Goal: Task Accomplishment & Management: Use online tool/utility

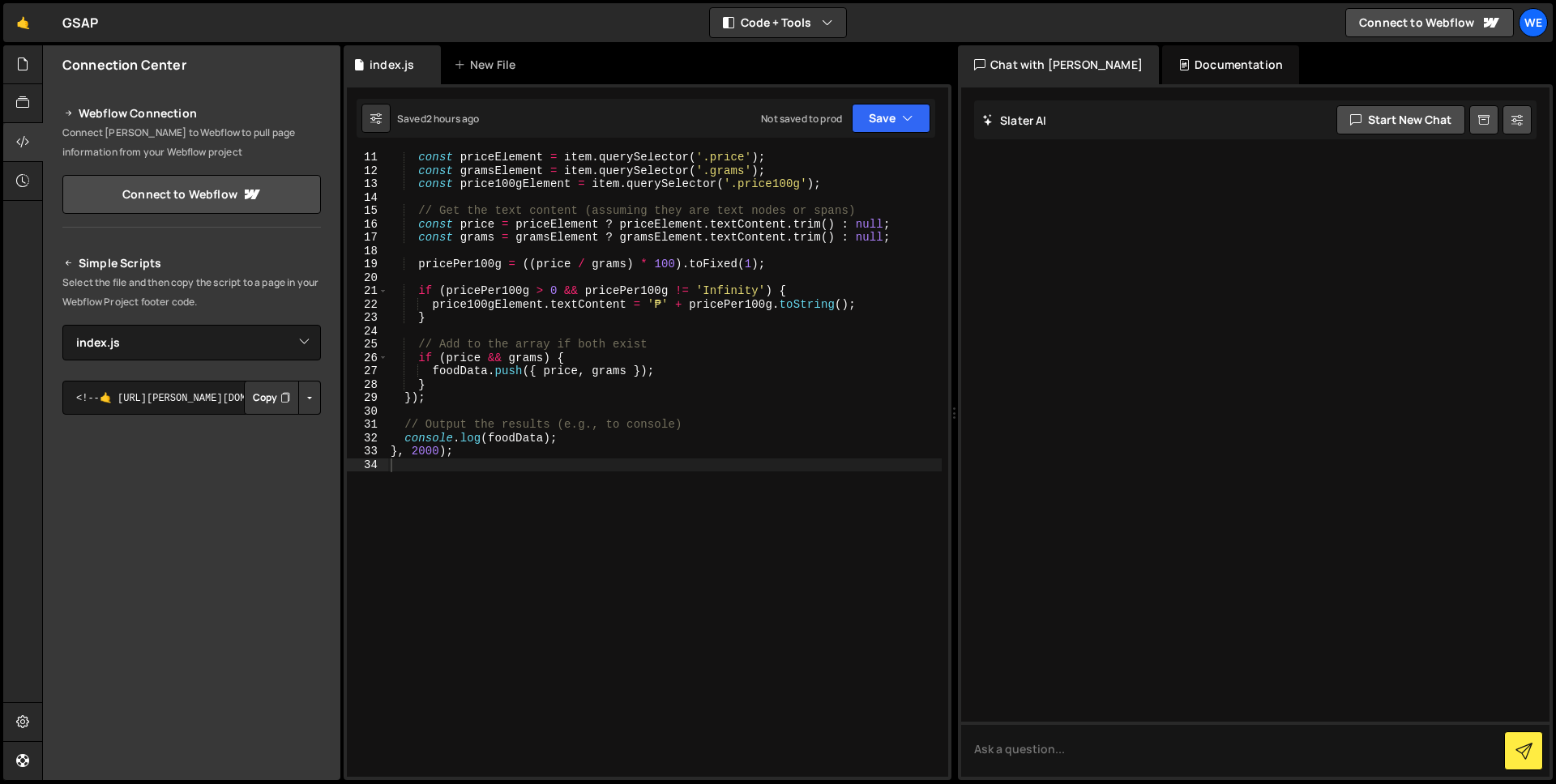
select select "48049"
click at [418, 450] on div "const priceElement = item . querySelector ( '.price' ) ; const gramsElement = i…" at bounding box center [663, 476] width 554 height 651
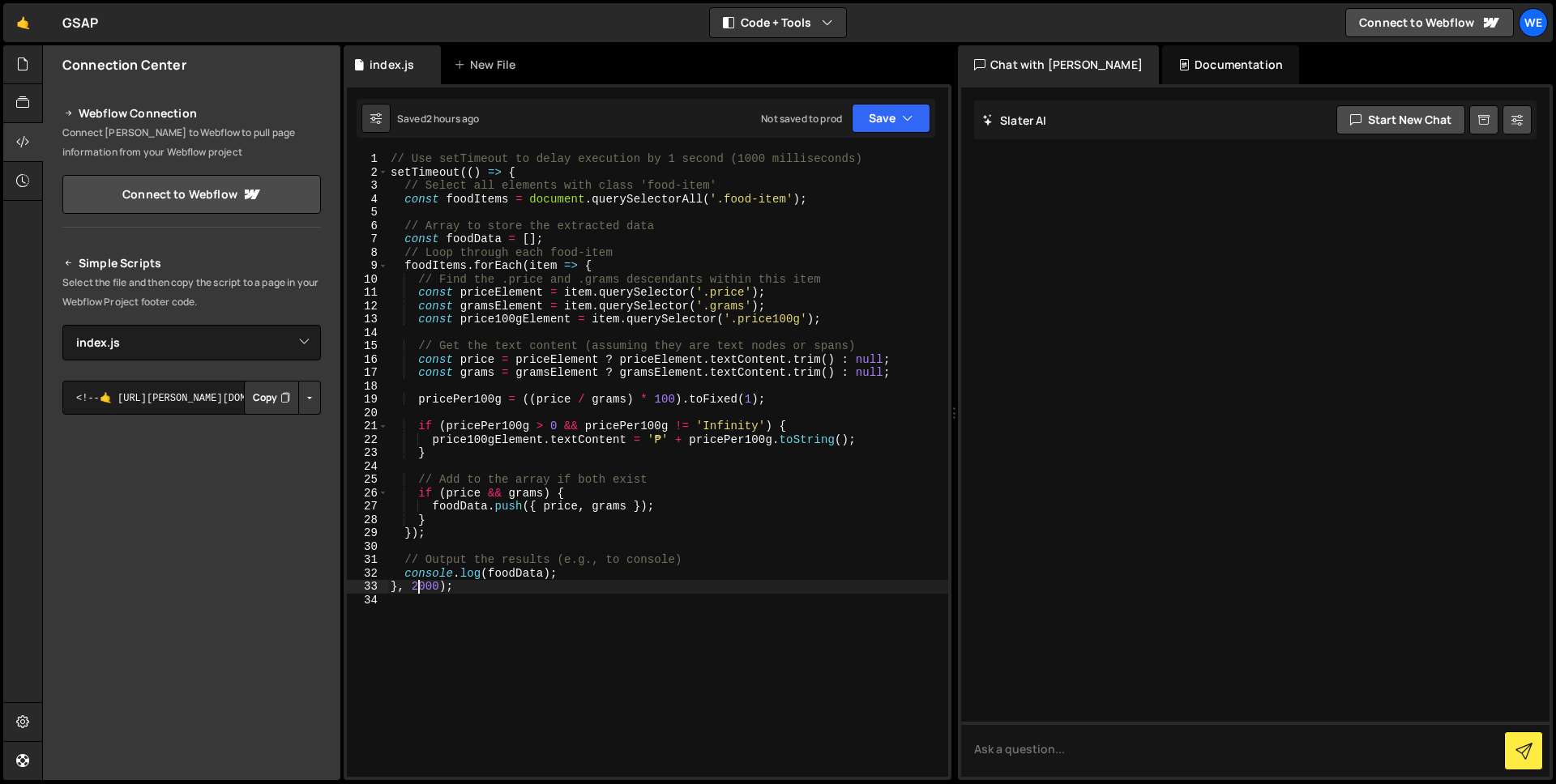
scroll to position [0, 0]
type textarea "}, 1000);"
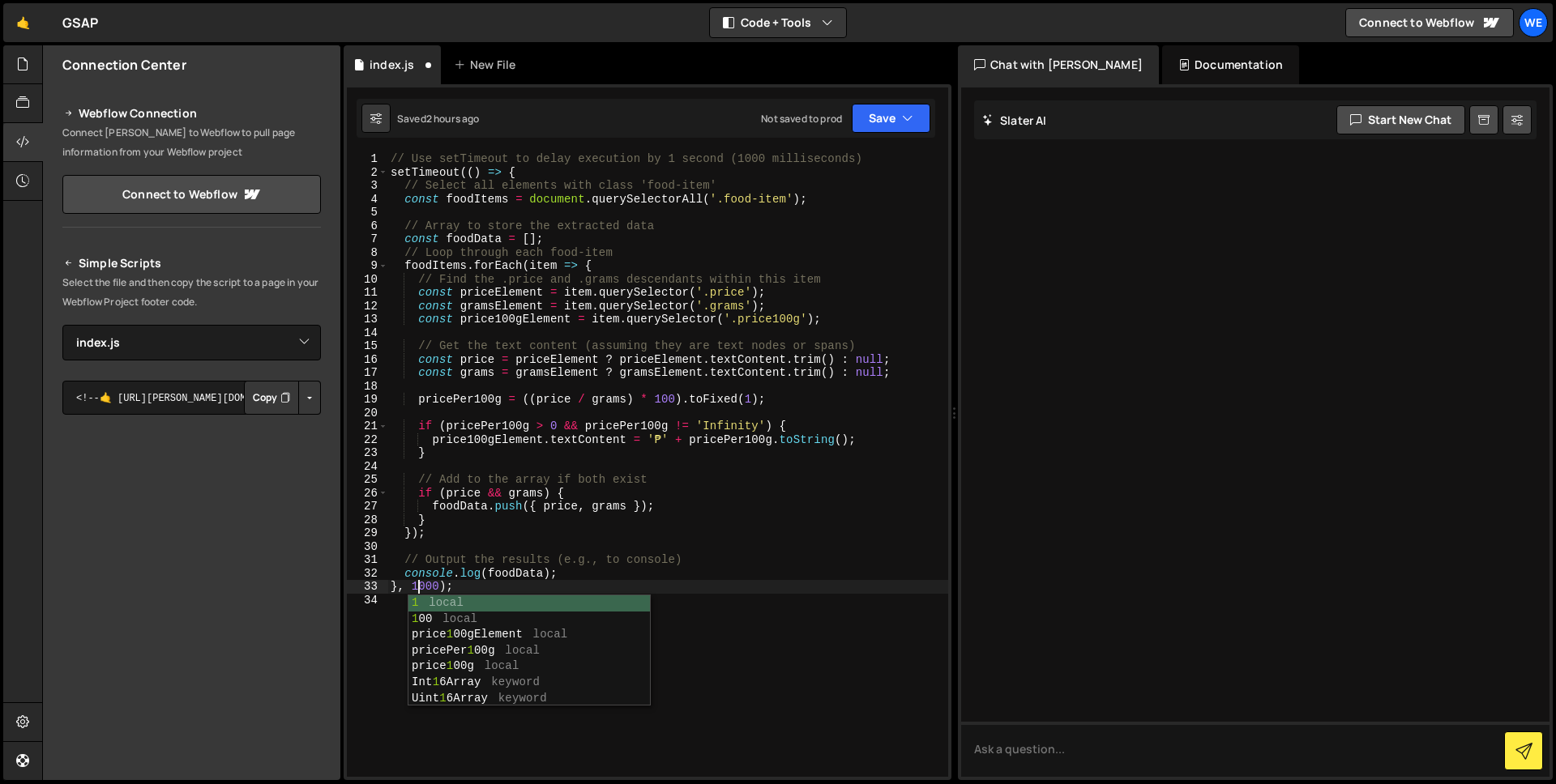
click at [505, 549] on div "// Use setTimeout to delay execution by 1 second (1000 milliseconds) setTimeout…" at bounding box center [667, 477] width 561 height 651
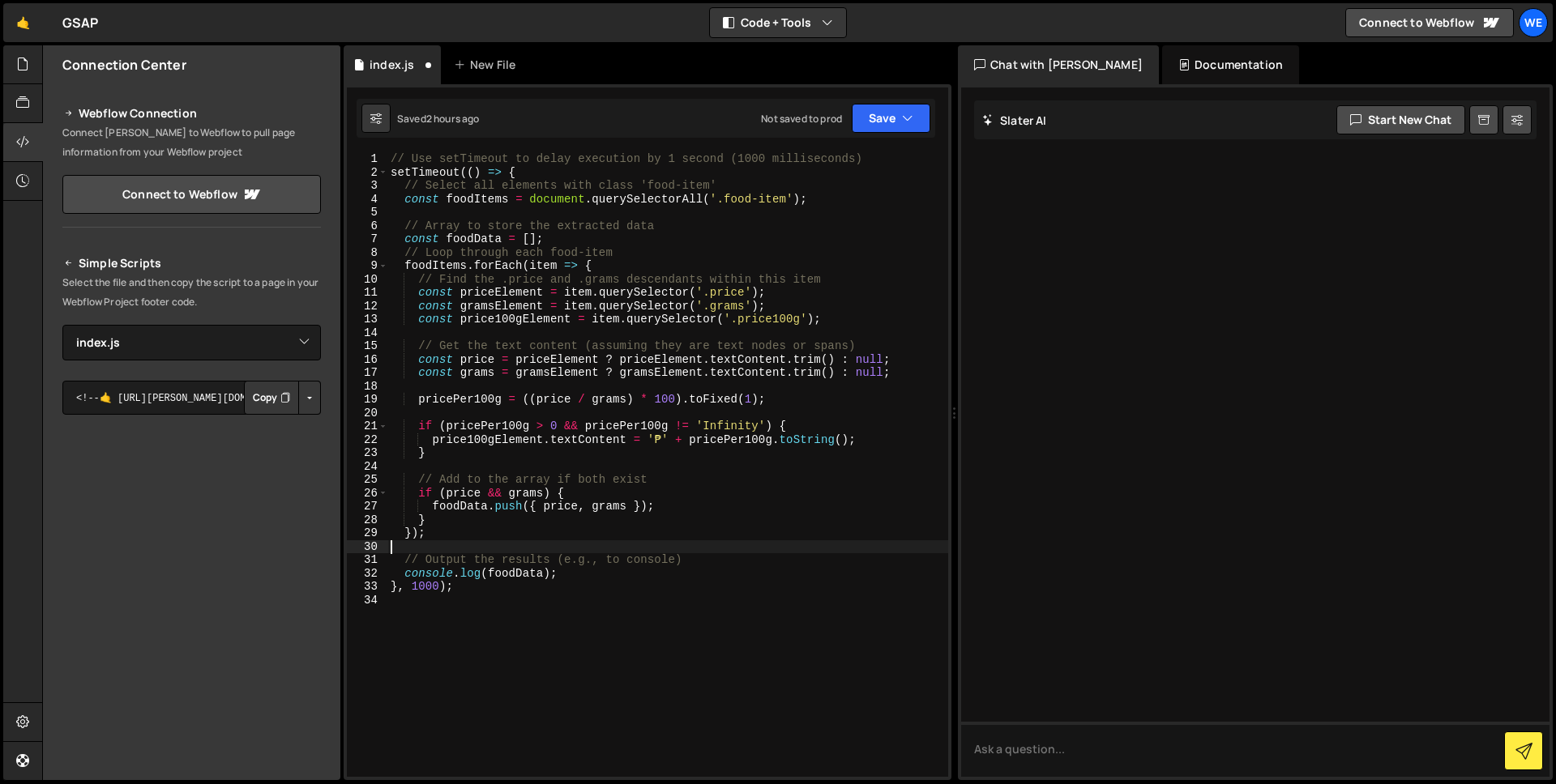
scroll to position [0, 0]
click at [923, 119] on button "Save" at bounding box center [891, 118] width 79 height 29
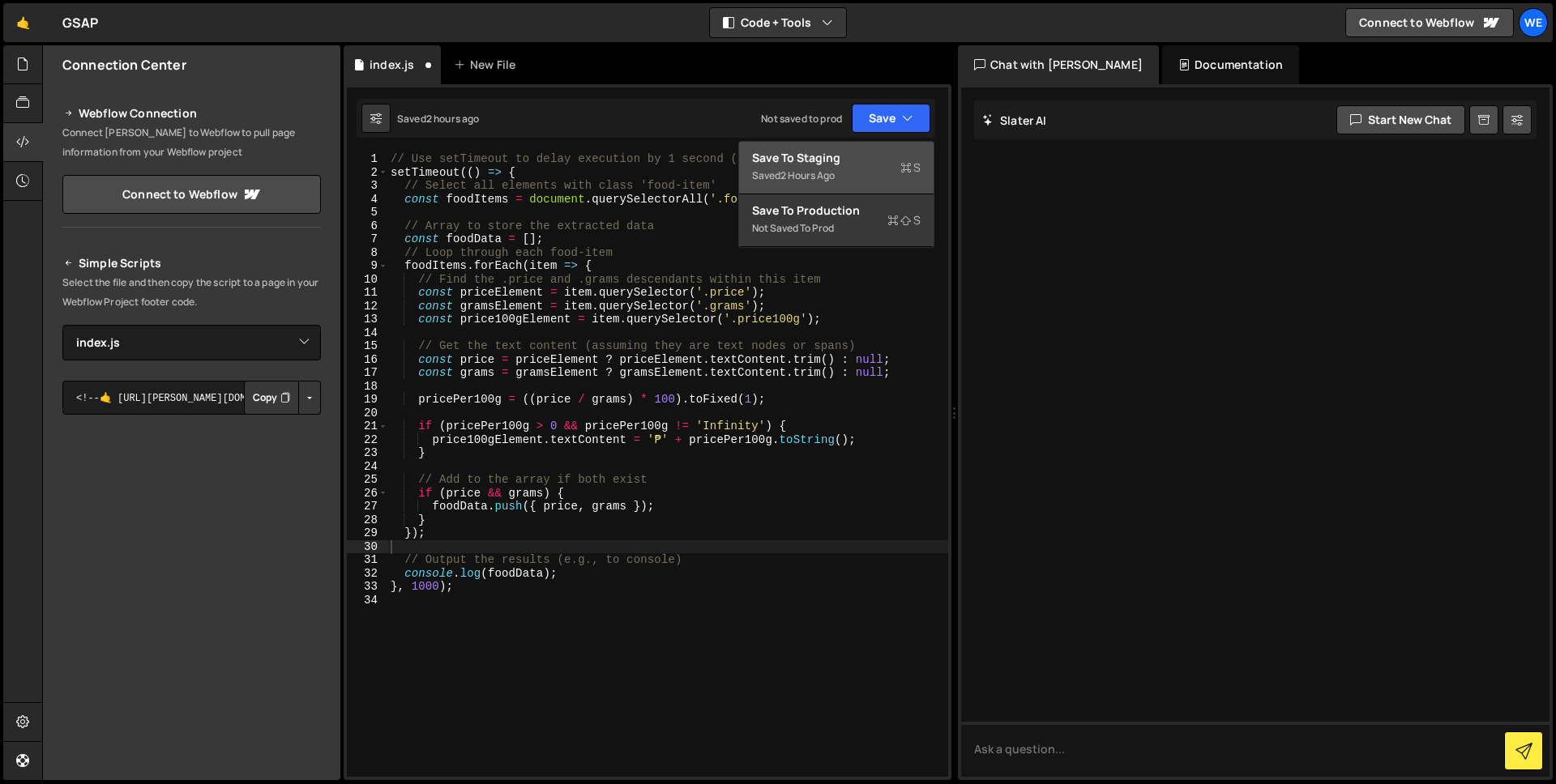
click at [864, 168] on div "Saved 2 hours ago" at bounding box center [836, 176] width 168 height 19
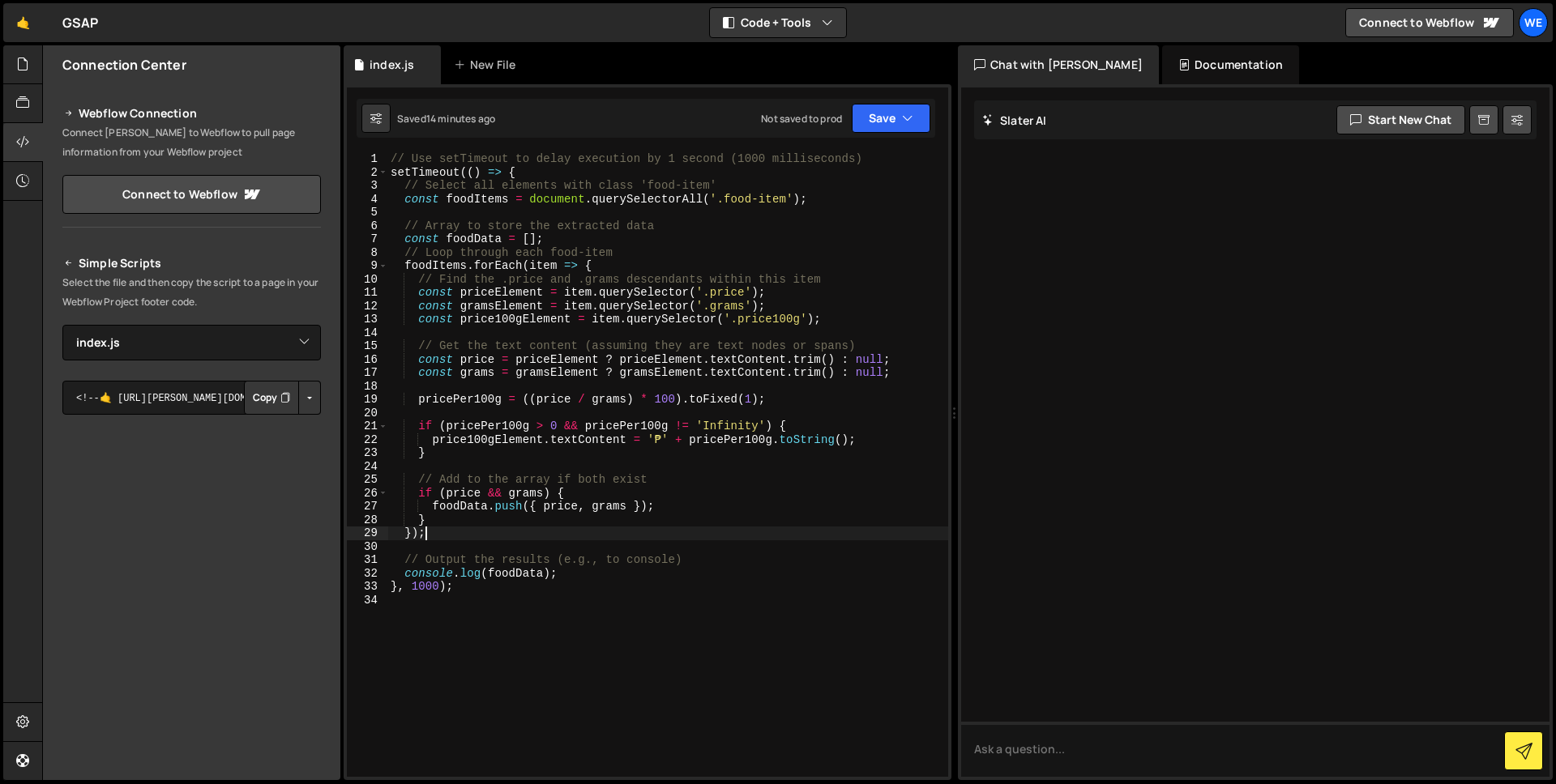
click at [672, 532] on div "// Use setTimeout to delay execution by 1 second (1000 milliseconds) setTimeout…" at bounding box center [667, 477] width 561 height 651
click at [755, 397] on div "// Use setTimeout to delay execution by 1 second (1000 milliseconds) setTimeout…" at bounding box center [667, 477] width 561 height 651
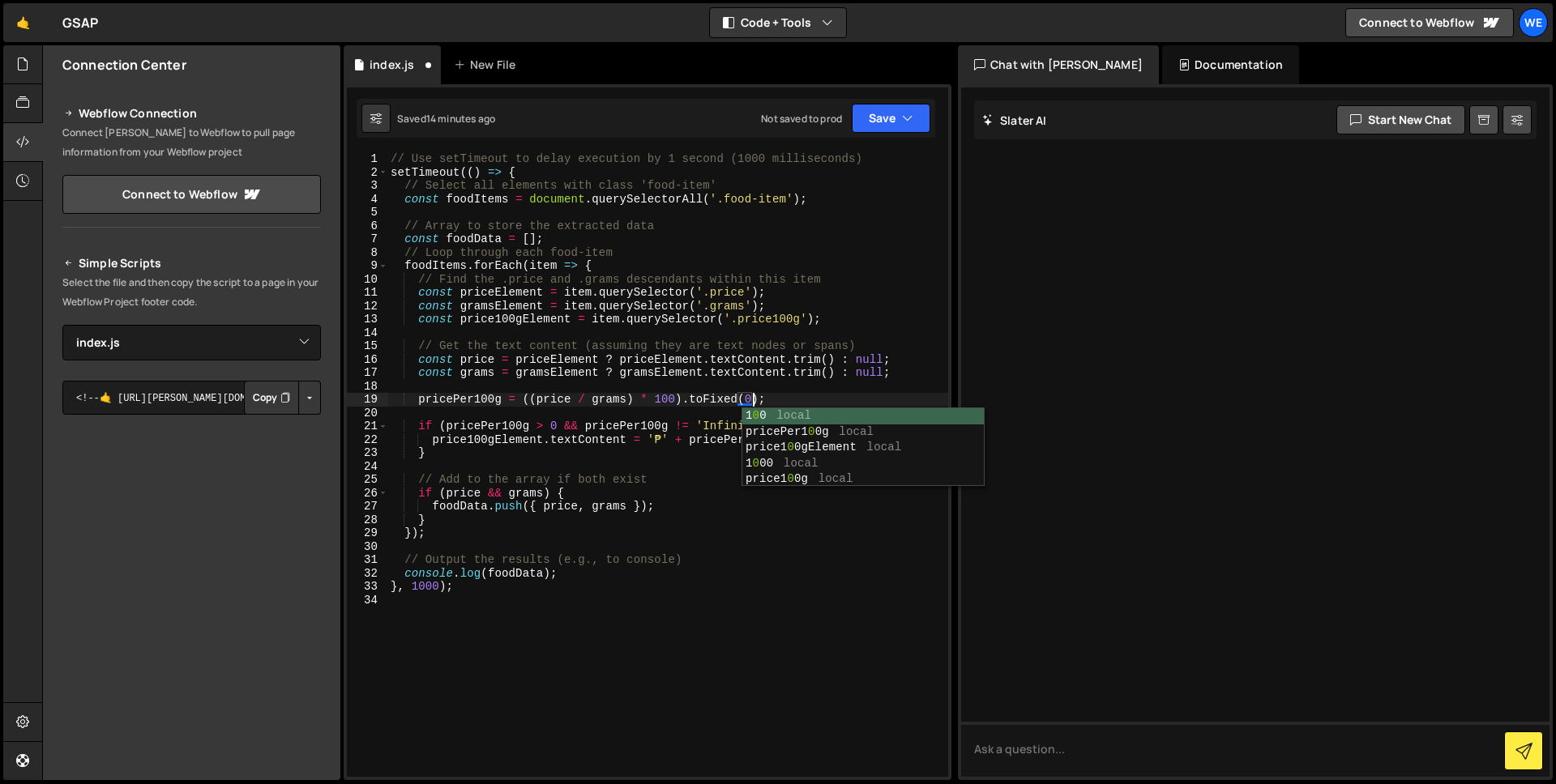
scroll to position [0, 25]
type textarea "pricePer100g = ((price / grams) * 100).toFixed(0);"
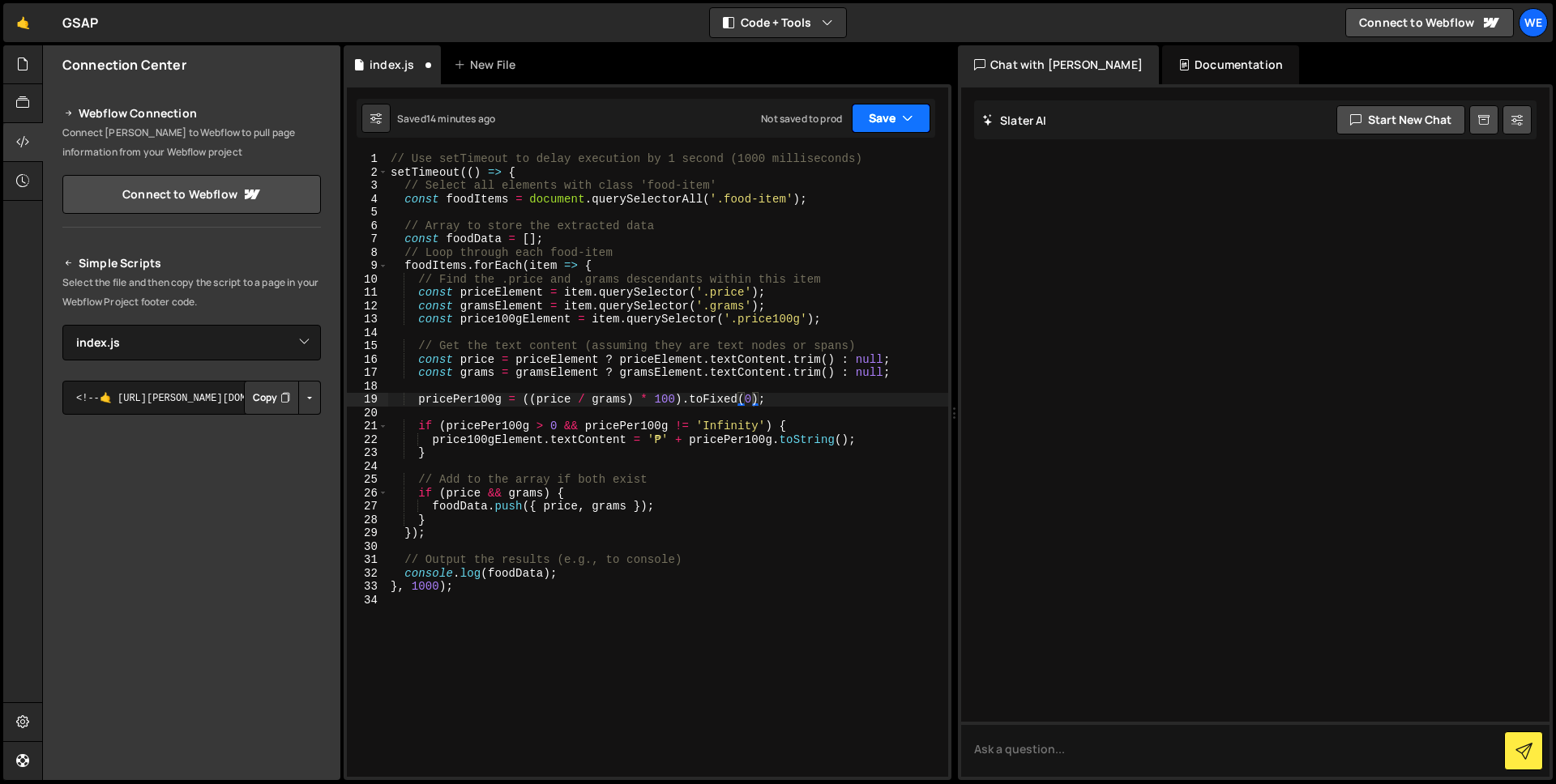
click at [917, 119] on button "Save" at bounding box center [891, 118] width 79 height 29
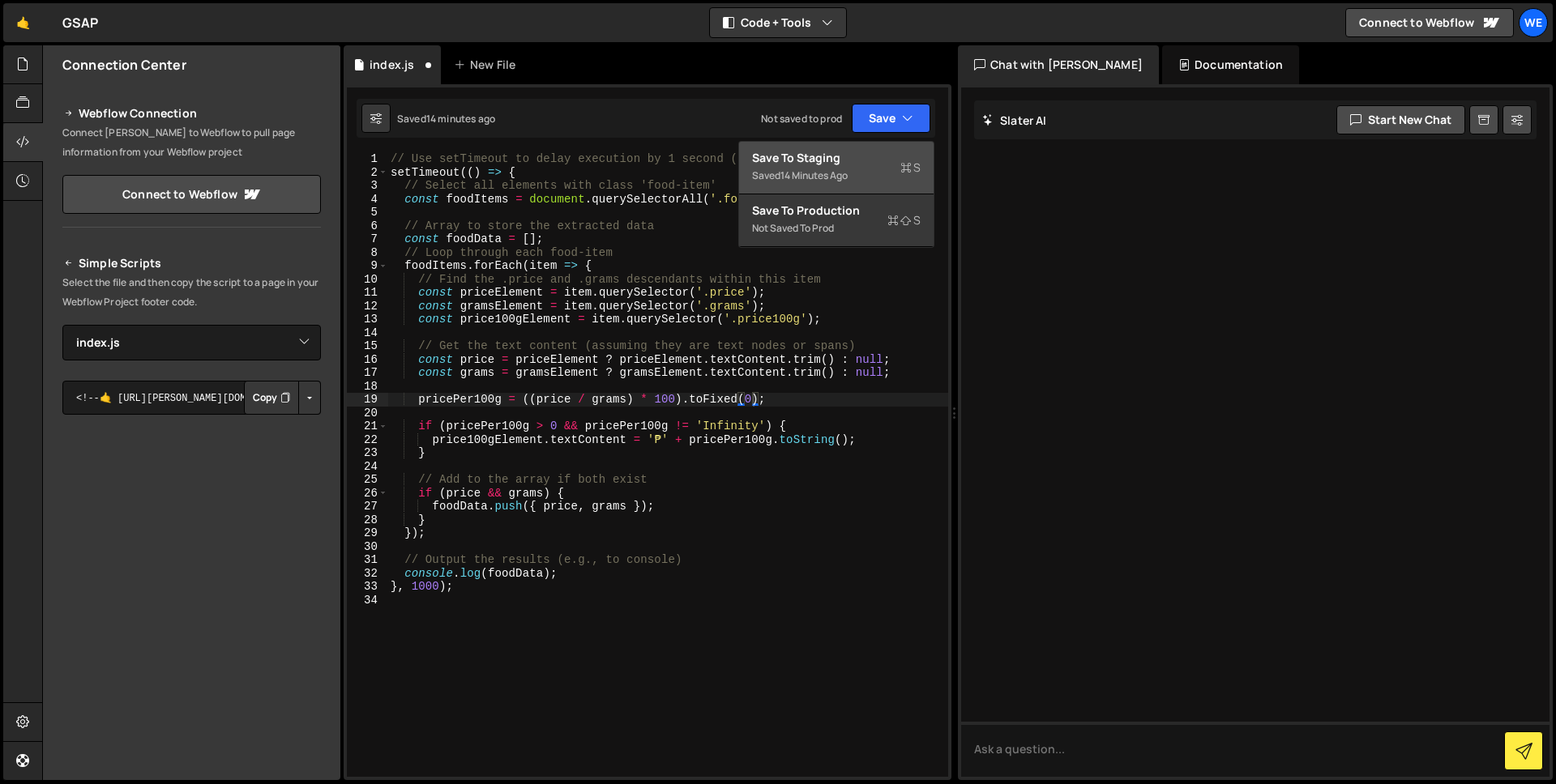
click at [889, 151] on div "Save to Staging S" at bounding box center [836, 158] width 168 height 16
